Goal: Book appointment/travel/reservation

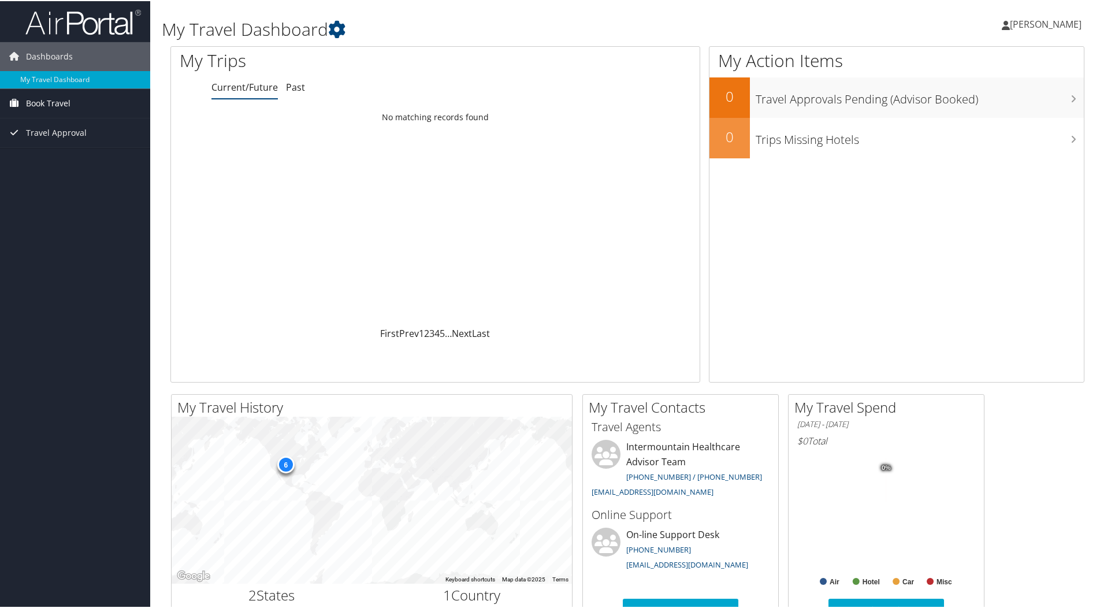
click at [44, 98] on span "Book Travel" at bounding box center [48, 102] width 44 height 29
click at [45, 138] on link "Book/Manage Online Trips" at bounding box center [75, 142] width 150 height 17
